Goal: Find specific page/section: Find specific page/section

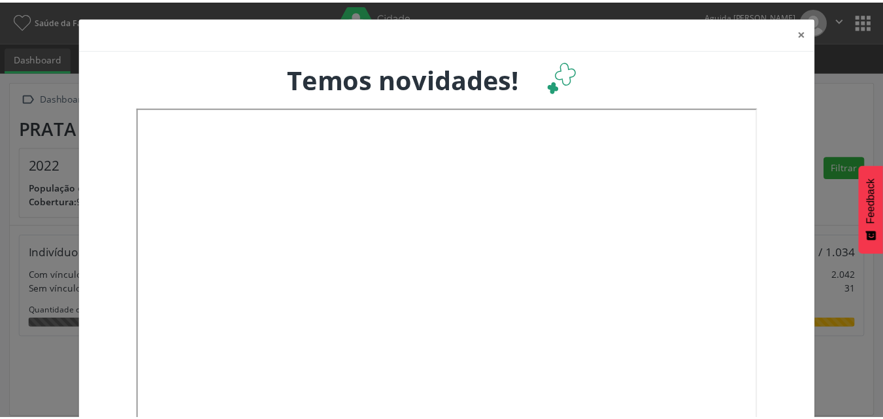
scroll to position [217, 291]
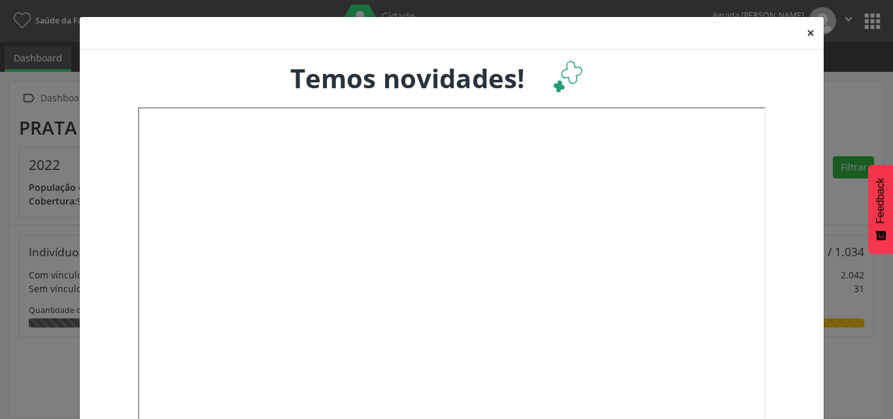
click at [804, 34] on button "×" at bounding box center [810, 33] width 26 height 32
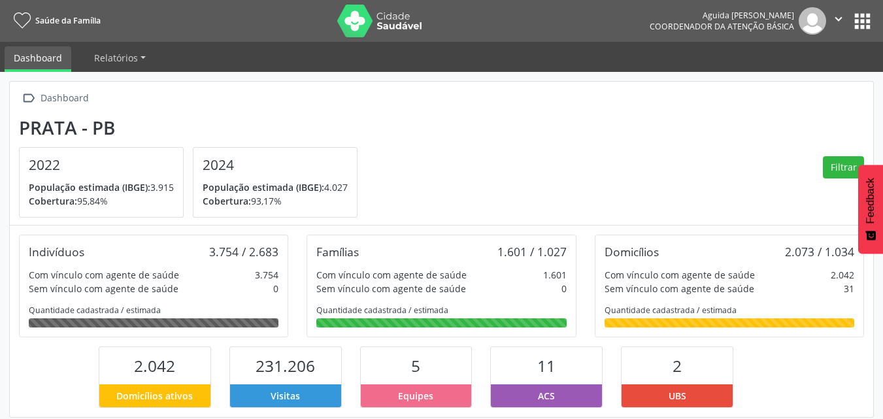
scroll to position [653155, 653085]
click at [857, 21] on button "apps" at bounding box center [862, 21] width 23 height 23
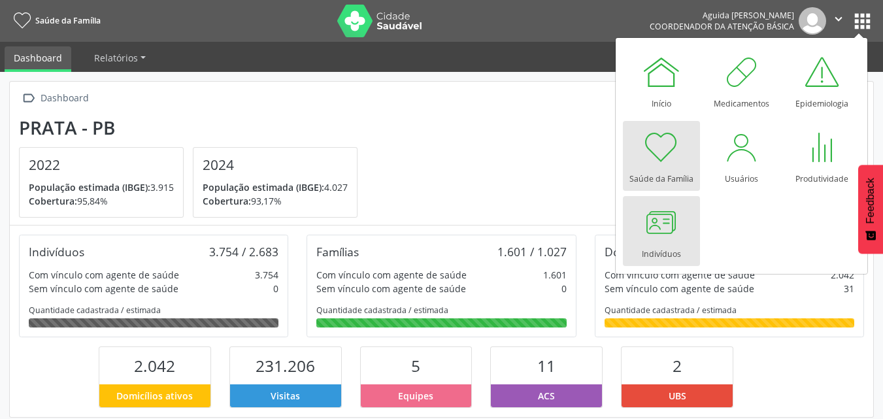
click at [684, 227] on link "Indivíduos" at bounding box center [661, 231] width 77 height 70
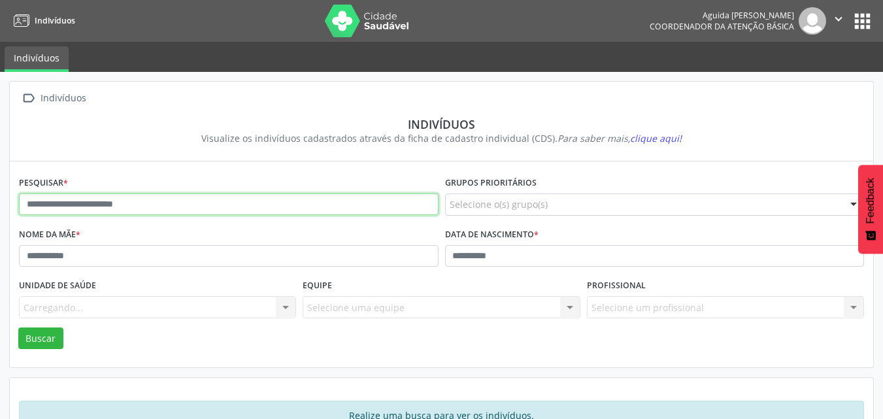
click at [146, 206] on input "text" at bounding box center [228, 204] width 419 height 22
click at [51, 207] on input "**********" at bounding box center [228, 204] width 419 height 22
type input "**********"
click at [18, 327] on button "Buscar" at bounding box center [40, 338] width 45 height 22
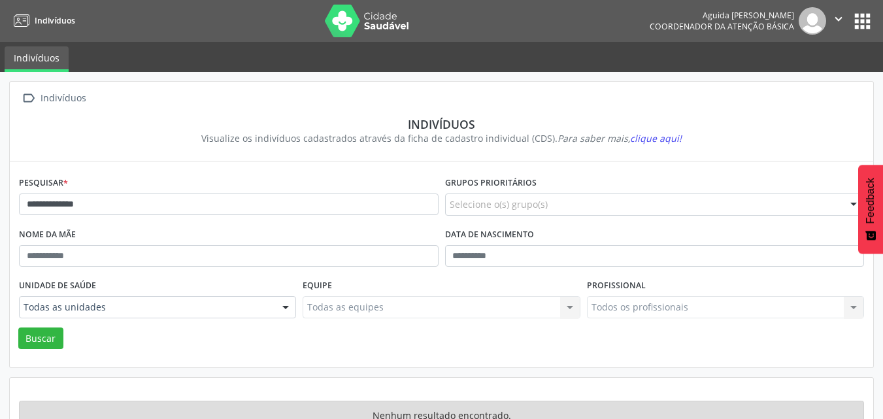
click at [859, 29] on button "apps" at bounding box center [862, 21] width 23 height 23
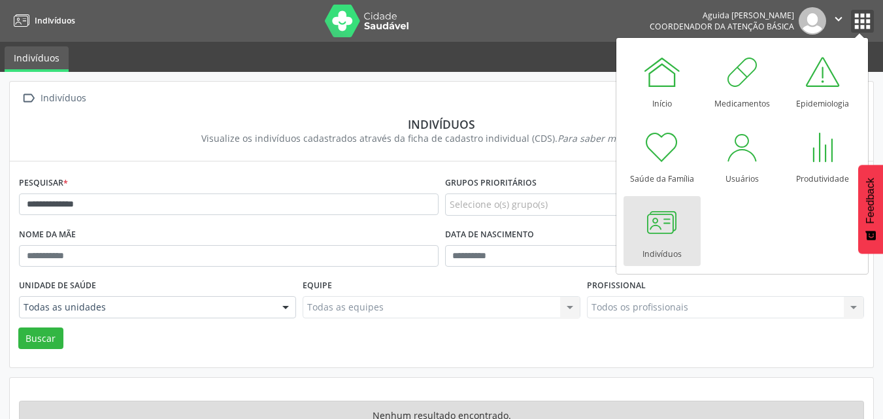
click at [844, 21] on icon "" at bounding box center [838, 19] width 14 height 14
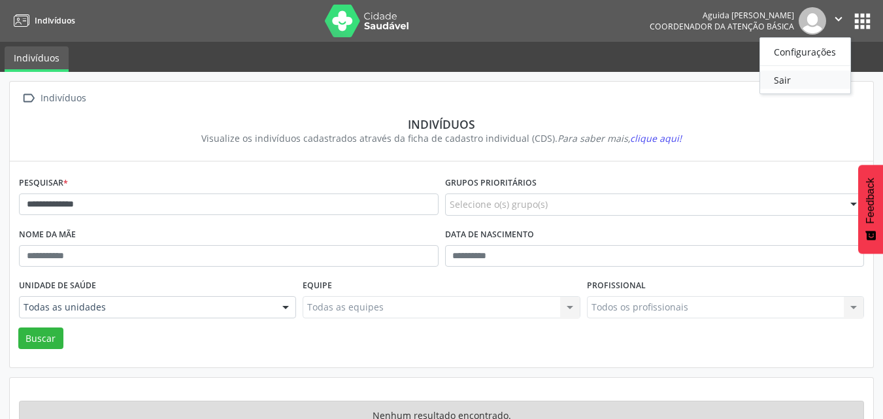
click at [802, 78] on link "Sair" at bounding box center [805, 80] width 90 height 18
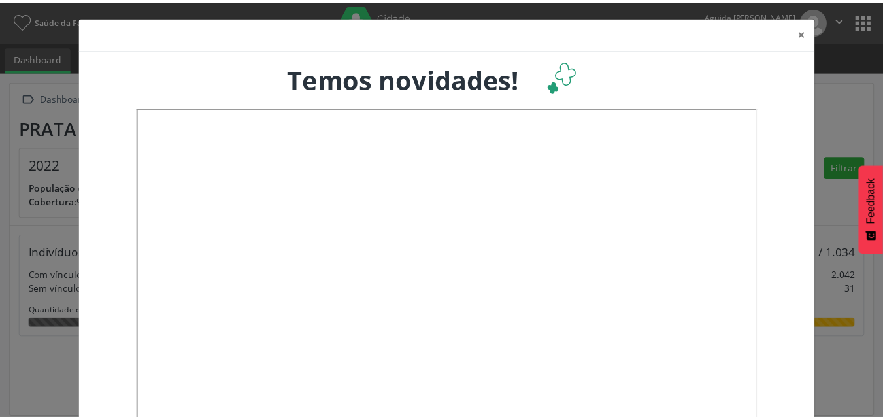
scroll to position [217, 291]
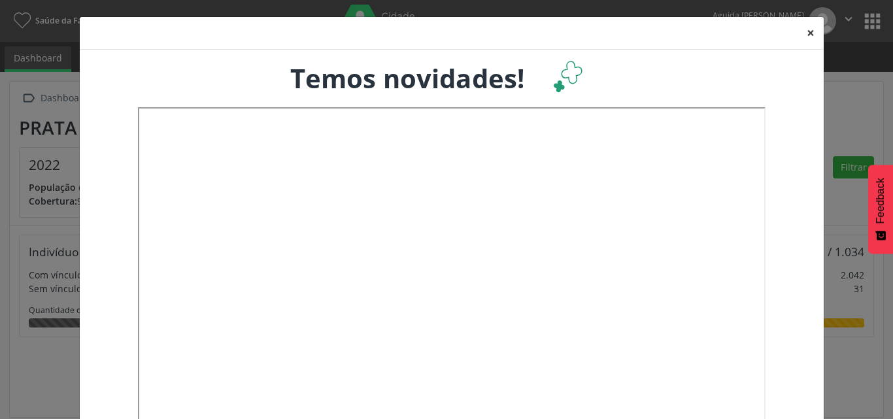
click at [804, 29] on button "×" at bounding box center [810, 33] width 26 height 32
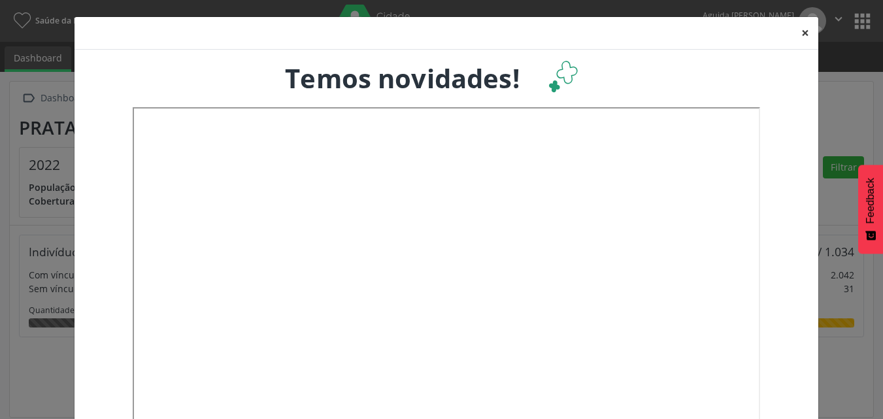
scroll to position [653155, 653085]
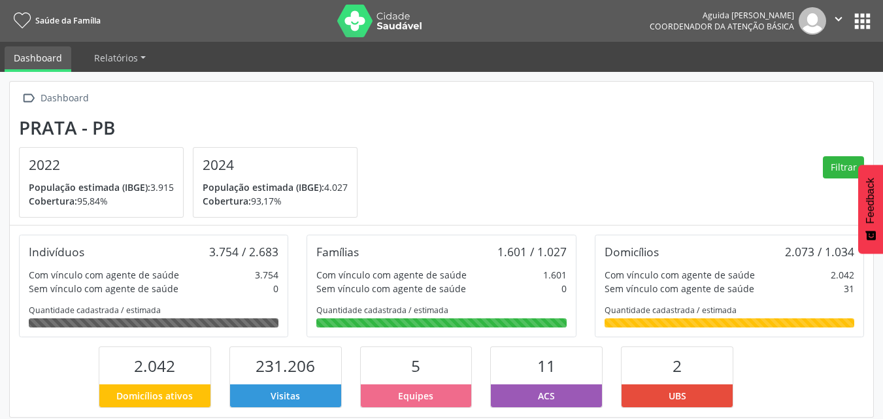
click at [842, 20] on icon "" at bounding box center [838, 19] width 14 height 14
click at [859, 24] on button "apps" at bounding box center [862, 21] width 23 height 23
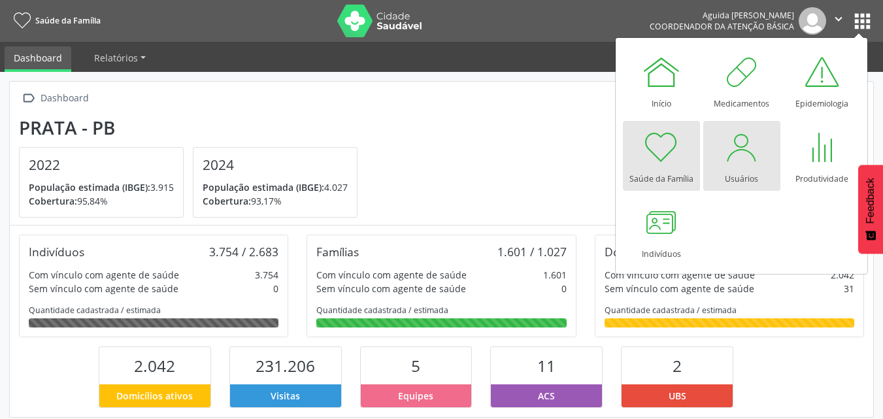
click at [750, 157] on div at bounding box center [741, 146] width 39 height 39
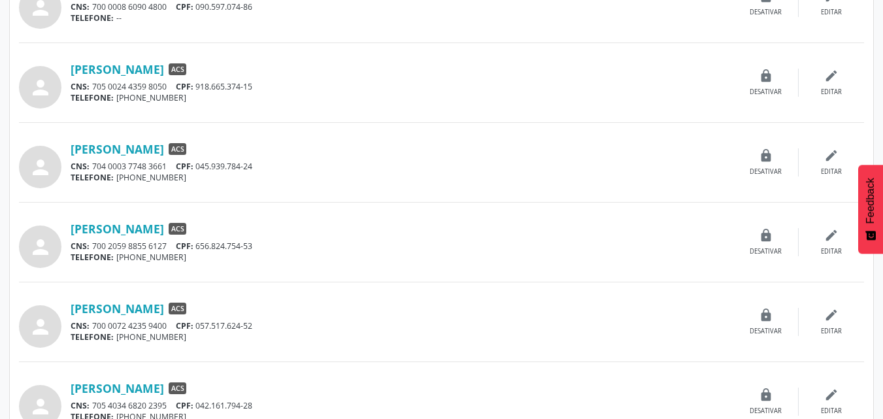
scroll to position [1115, 0]
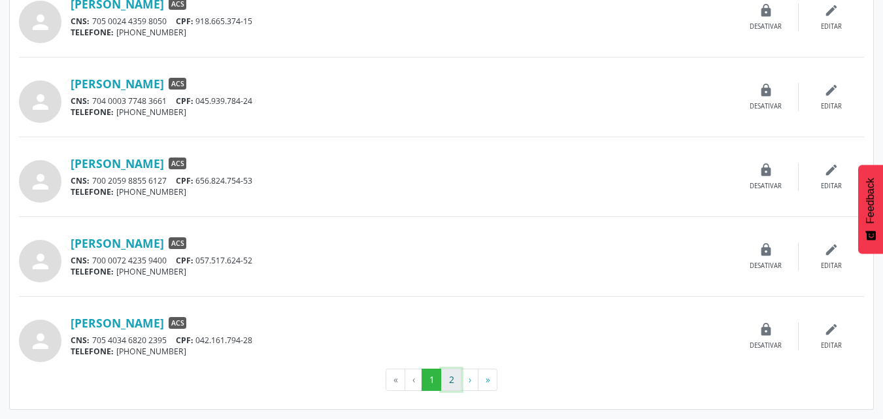
click at [454, 382] on button "2" at bounding box center [451, 380] width 20 height 22
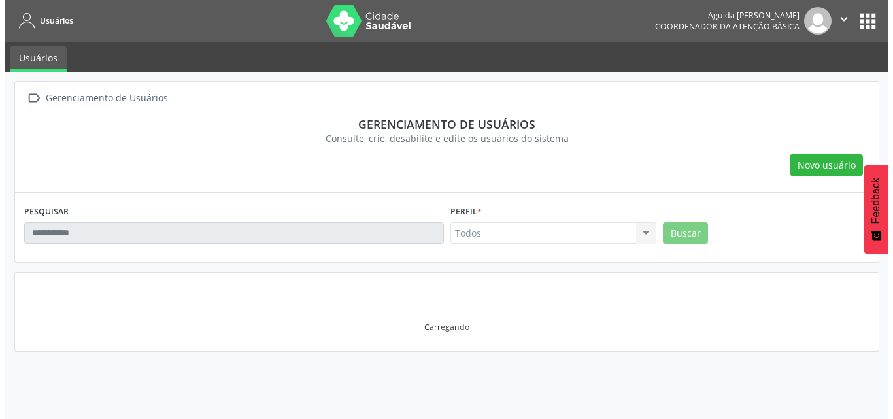
scroll to position [0, 0]
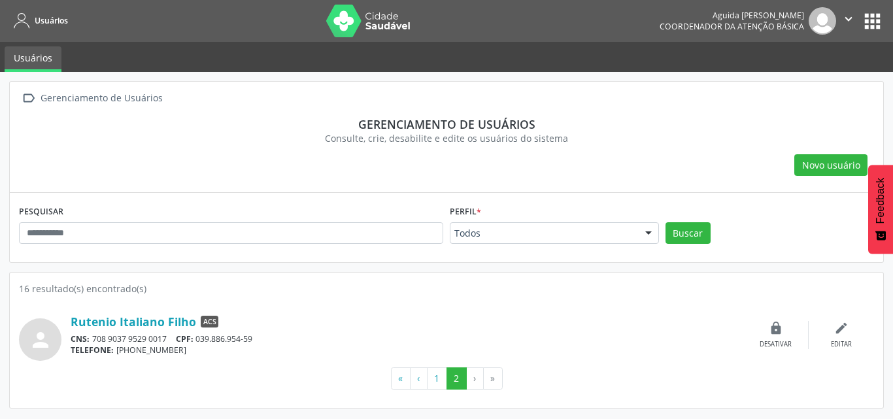
click at [864, 23] on button "apps" at bounding box center [871, 21] width 23 height 23
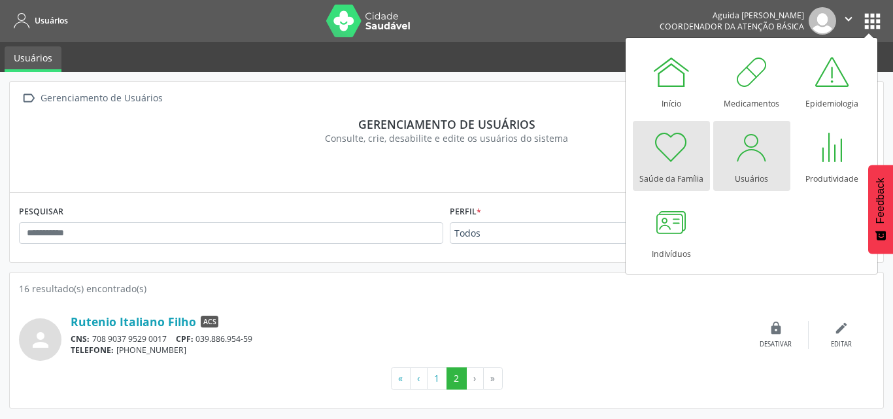
click at [692, 184] on div "Saúde da Família" at bounding box center [671, 176] width 64 height 18
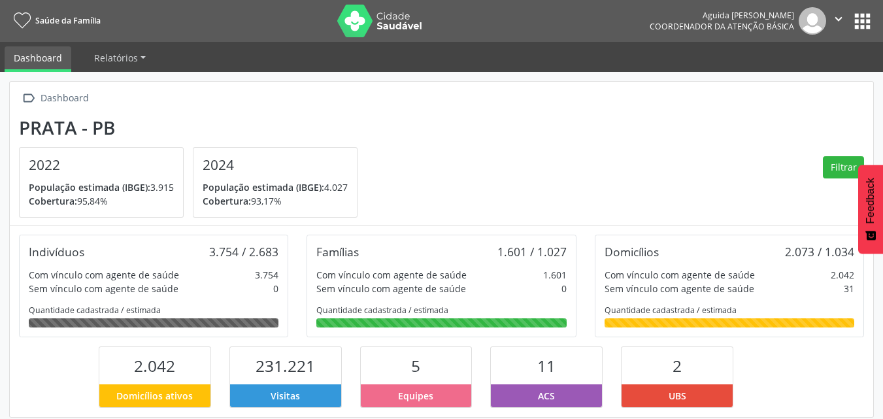
click at [854, 20] on button "apps" at bounding box center [862, 21] width 23 height 23
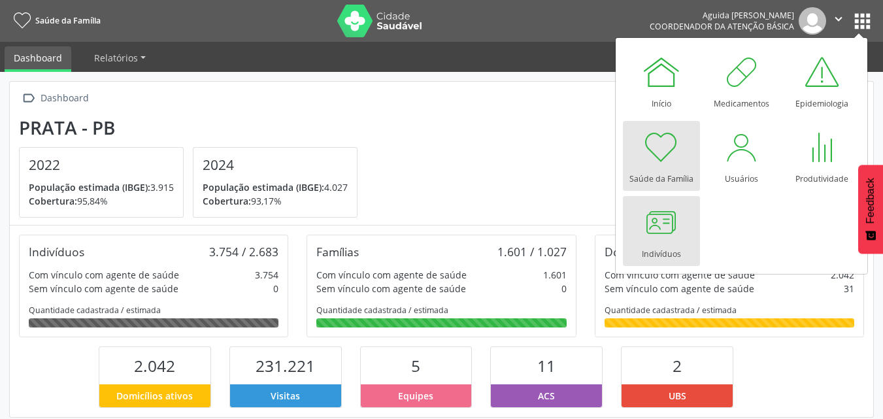
click at [657, 248] on div "Indivíduos" at bounding box center [661, 251] width 39 height 18
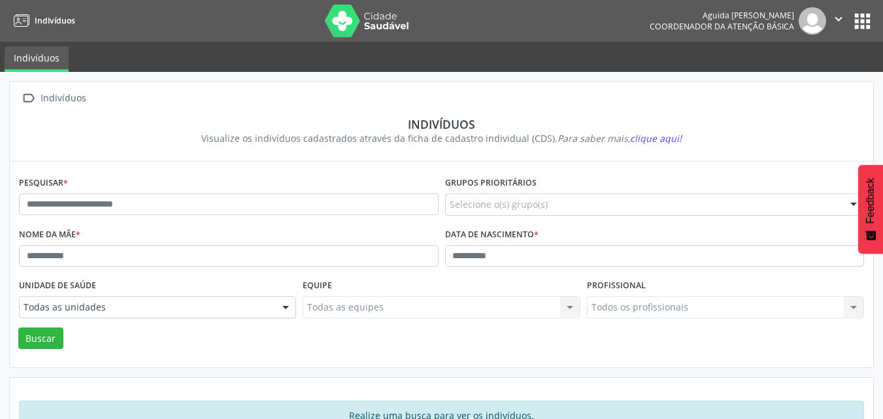
click at [864, 18] on button "apps" at bounding box center [862, 21] width 23 height 23
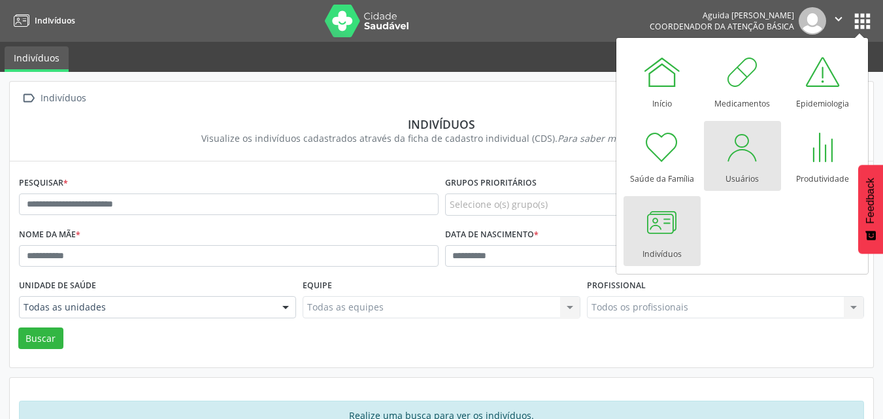
click at [730, 174] on div "Usuários" at bounding box center [741, 176] width 33 height 18
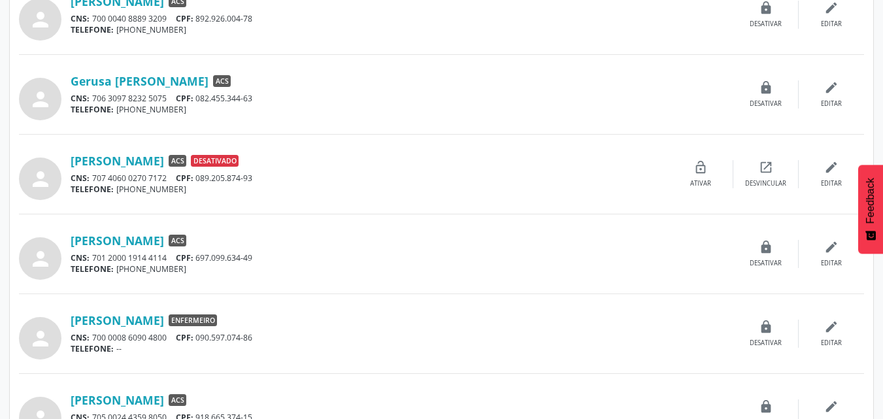
scroll to position [784, 0]
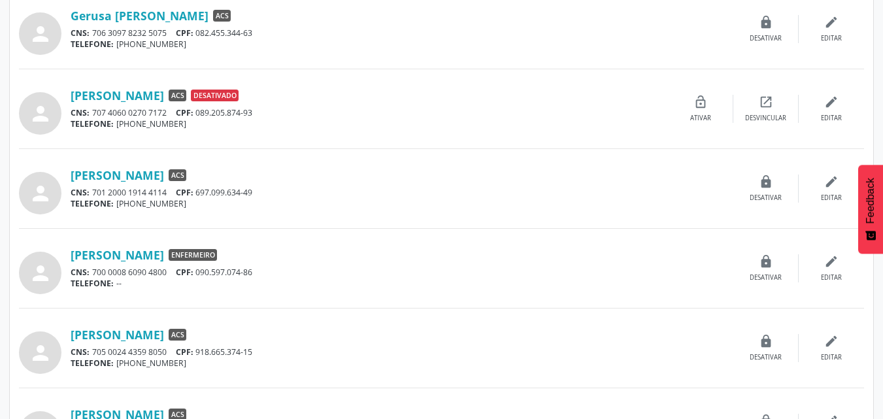
drag, startPoint x: 259, startPoint y: 195, endPoint x: 225, endPoint y: 196, distance: 34.0
click at [231, 196] on div "CNS: 701 2000 1914 4114 CPF: 697.099.634-49" at bounding box center [402, 192] width 663 height 11
click at [200, 196] on div "CNS: 701 2000 1914 4114 CPF: 697.099.634-49" at bounding box center [402, 192] width 663 height 11
